Goal: Navigation & Orientation: Find specific page/section

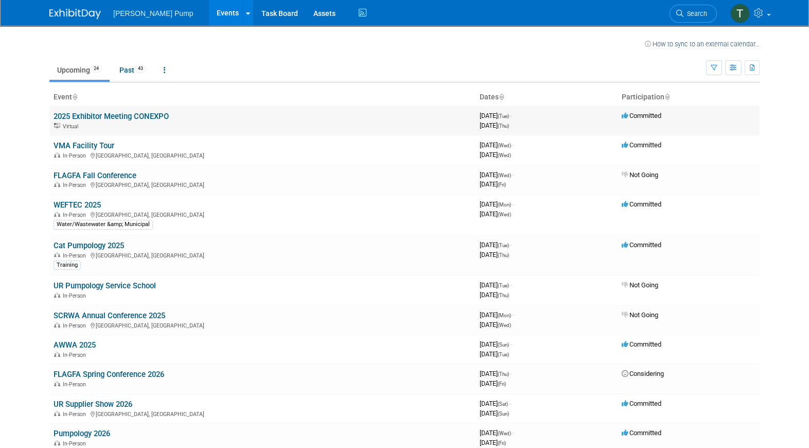
click at [233, 119] on td "2025 Exhibitor Meeting CONEXPO Virtual" at bounding box center [262, 120] width 426 height 29
click at [141, 116] on link "2025 Exhibitor Meeting CONEXPO" at bounding box center [111, 116] width 115 height 9
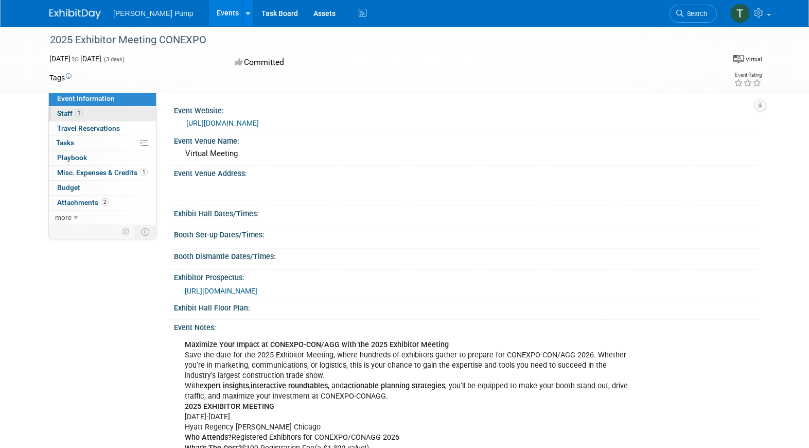
click at [65, 113] on span "Staff 1" at bounding box center [70, 113] width 26 height 8
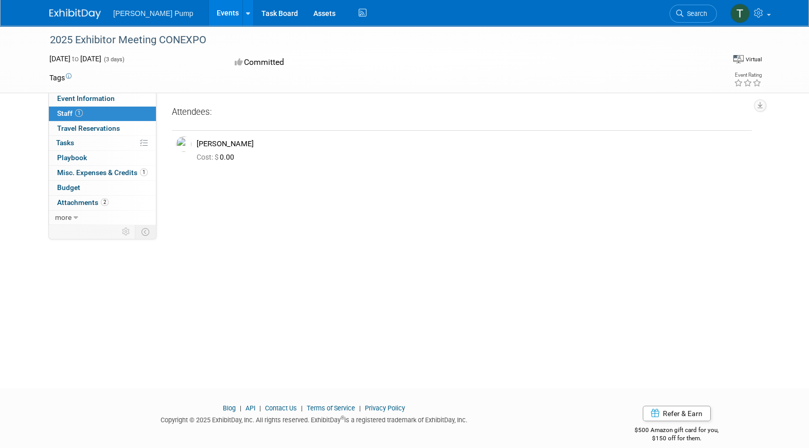
click at [65, 114] on span "Staff 1" at bounding box center [70, 113] width 26 height 8
click at [69, 172] on span "Misc. Expenses & Credits 1" at bounding box center [102, 172] width 91 height 8
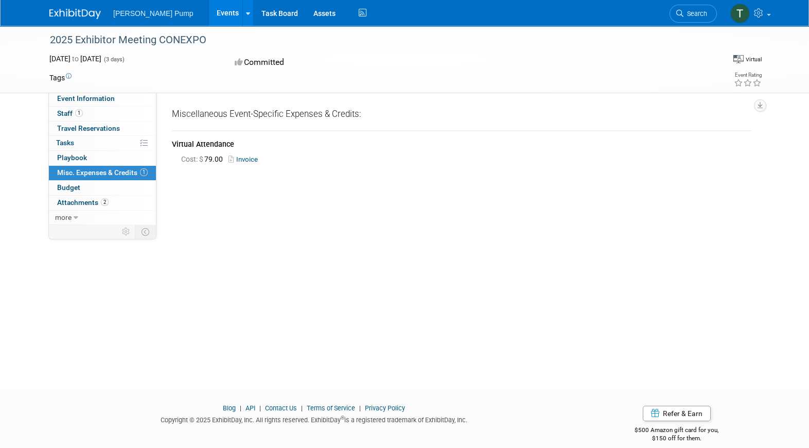
click at [143, 14] on span "[PERSON_NAME] Pump" at bounding box center [153, 13] width 80 height 8
click at [81, 99] on span "Event Information" at bounding box center [86, 98] width 58 height 8
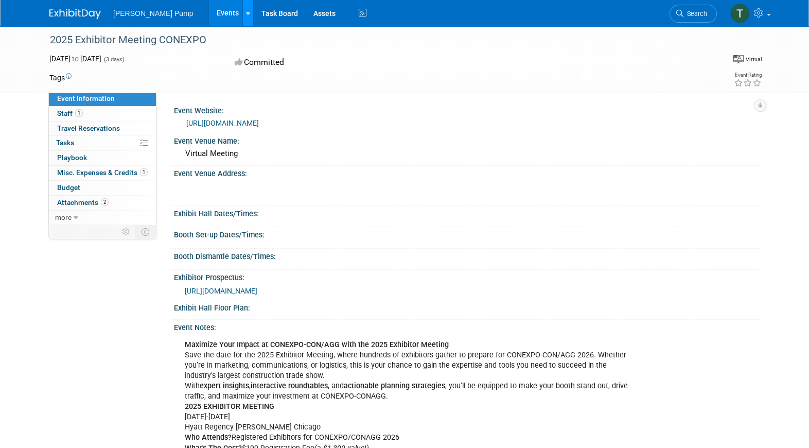
click at [246, 14] on icon at bounding box center [248, 13] width 4 height 7
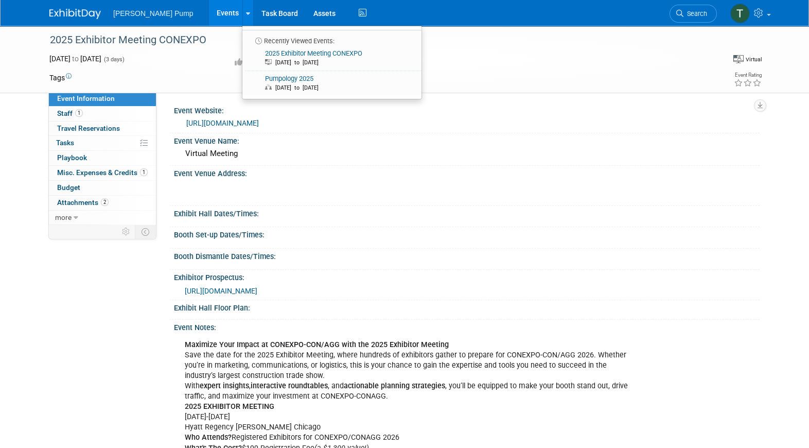
click at [209, 10] on link "Events" at bounding box center [228, 13] width 38 height 26
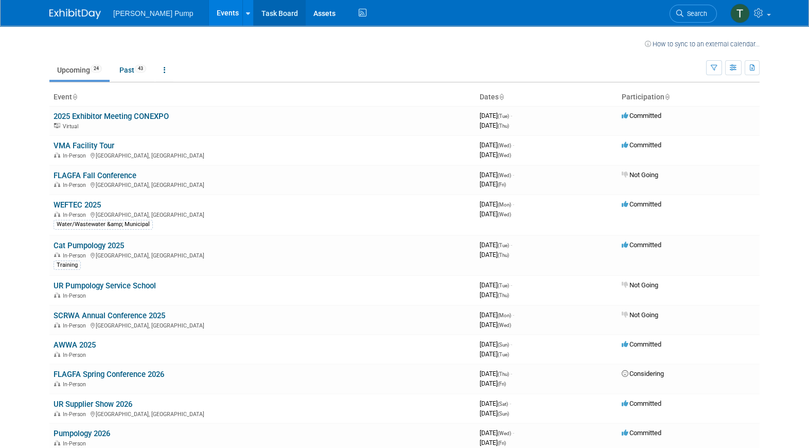
click at [255, 14] on link "Task Board" at bounding box center [280, 13] width 52 height 26
